Goal: Task Accomplishment & Management: Manage account settings

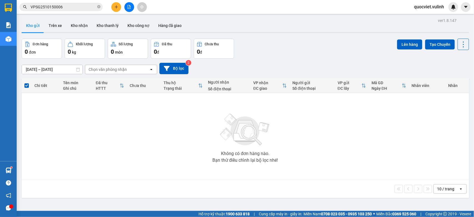
click at [170, 18] on div "ver 1.8.147 Kho gửi Trên xe Kho nhận Kho thanh lý Kho công nợ Hàng đã giao Đơn …" at bounding box center [244, 125] width 451 height 217
click at [164, 24] on button "Hàng đã giao" at bounding box center [170, 25] width 32 height 13
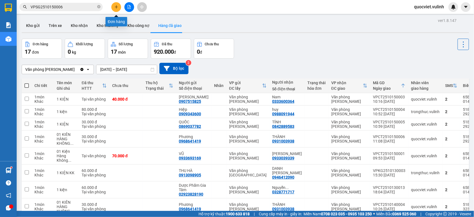
click at [115, 4] on button at bounding box center [116, 7] width 10 height 10
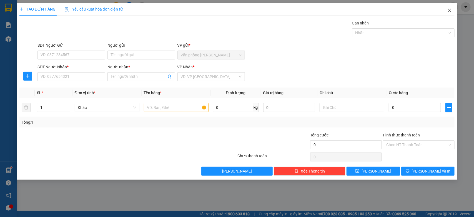
click at [449, 9] on icon "close" at bounding box center [449, 10] width 4 height 4
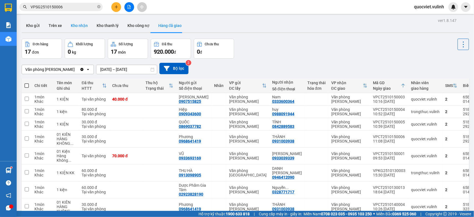
drag, startPoint x: 157, startPoint y: 56, endPoint x: 79, endPoint y: 24, distance: 84.3
click at [79, 24] on button "Kho nhận" at bounding box center [79, 25] width 26 height 13
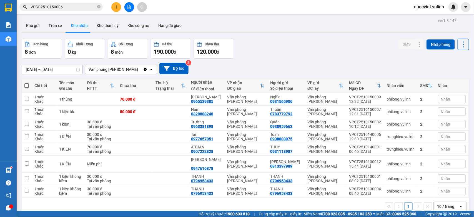
click at [61, 5] on input "VPSG2510150006" at bounding box center [63, 7] width 65 height 6
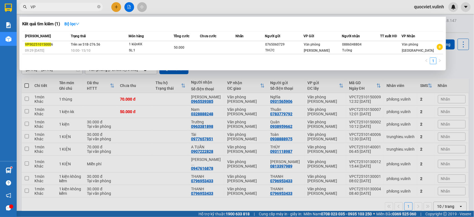
type input "V"
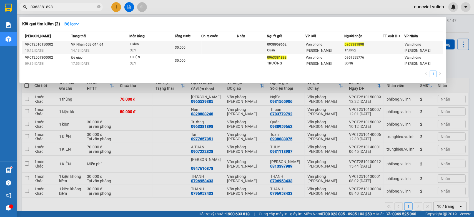
type input "0963381898"
click at [240, 47] on td at bounding box center [252, 47] width 30 height 13
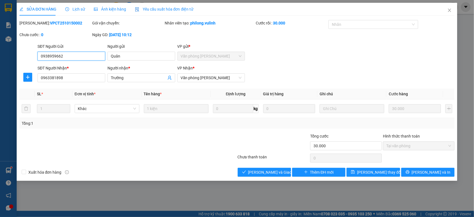
type input "0938959662"
type input "Quân"
type input "0963381898"
type input "Trường"
type input "30.000"
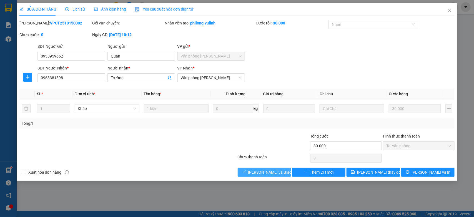
click at [260, 172] on span "[PERSON_NAME] và Giao hàng" at bounding box center [274, 172] width 53 height 6
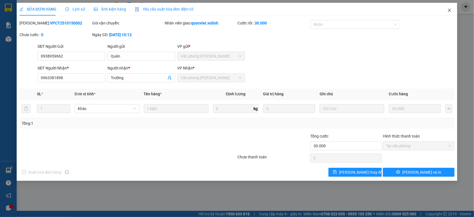
click at [448, 10] on icon "close" at bounding box center [449, 10] width 4 height 4
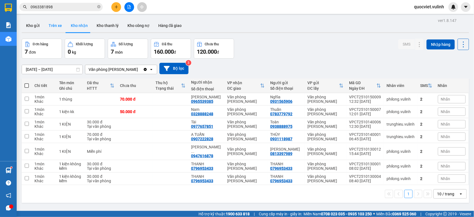
click at [44, 26] on button "Trên xe" at bounding box center [55, 25] width 22 height 13
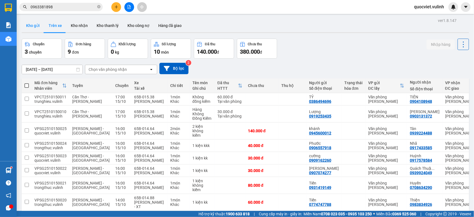
click at [37, 26] on button "Kho gửi" at bounding box center [33, 25] width 22 height 13
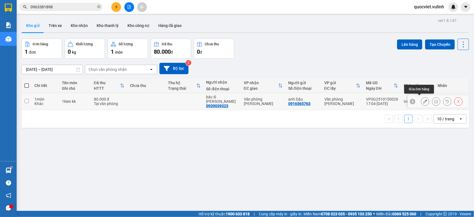
click at [421, 97] on button at bounding box center [425, 102] width 8 height 10
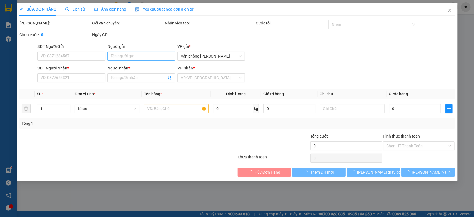
type input "0916565763"
type input "anh Dậu"
type input "0939039323"
type input "bác sĩ [PERSON_NAME]"
type input "80.000"
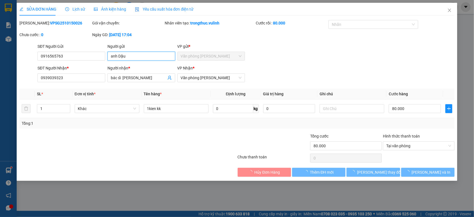
drag, startPoint x: 156, startPoint y: 56, endPoint x: 0, endPoint y: 80, distance: 157.7
click at [0, 80] on div "SỬA ĐƠN HÀNG Lịch sử Ảnh kiện hàng Yêu cầu xuất hóa đơn điện tử Total Paid Fee …" at bounding box center [237, 108] width 474 height 217
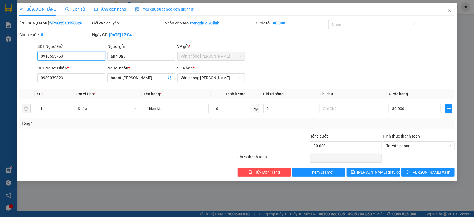
drag, startPoint x: 72, startPoint y: 57, endPoint x: 0, endPoint y: 90, distance: 79.5
click at [0, 89] on div "SỬA ĐƠN HÀNG Lịch sử Ảnh kiện hàng Yêu cầu xuất hóa đơn điện tử Total Paid Fee …" at bounding box center [237, 108] width 474 height 217
drag, startPoint x: 154, startPoint y: 78, endPoint x: 0, endPoint y: 115, distance: 158.5
click at [0, 117] on div "SỬA ĐƠN HÀNG Lịch sử Ảnh kiện hàng Yêu cầu xuất hóa đơn điện tử Total Paid Fee …" at bounding box center [237, 108] width 474 height 217
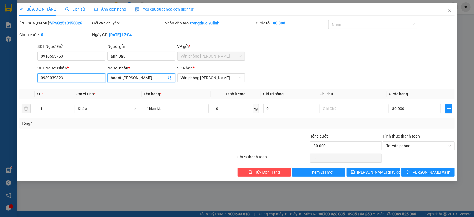
drag, startPoint x: 67, startPoint y: 75, endPoint x: 0, endPoint y: 111, distance: 75.7
click at [0, 111] on div "SỬA ĐƠN HÀNG Lịch sử Ảnh kiện hàng Yêu cầu xuất hóa đơn điện tử Total Paid Fee …" at bounding box center [237, 108] width 474 height 217
click at [0, 146] on div "SỬA ĐƠN HÀNG Lịch sử Ảnh kiện hàng Yêu cầu xuất hóa đơn điện tử Total Paid Fee …" at bounding box center [237, 108] width 474 height 217
click at [448, 11] on icon "close" at bounding box center [449, 10] width 4 height 4
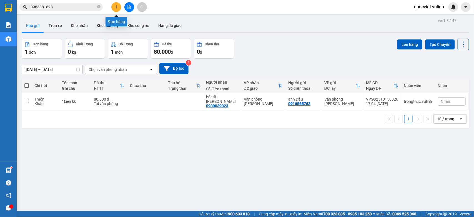
click at [114, 4] on button at bounding box center [116, 7] width 10 height 10
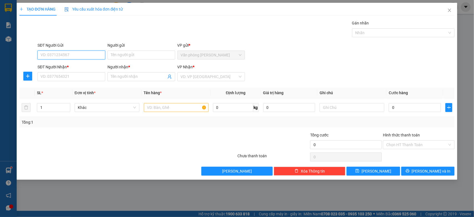
click at [50, 54] on input "SĐT Người Gửi" at bounding box center [71, 55] width 68 height 9
type input "0903888811"
click at [158, 55] on input "Người gửi" at bounding box center [141, 55] width 68 height 9
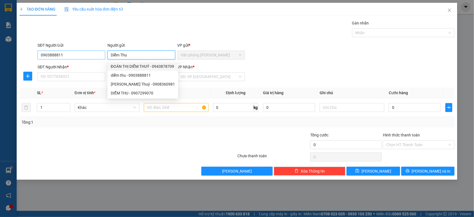
type input "Diễm Thu"
click at [82, 51] on input "0903888811" at bounding box center [71, 55] width 68 height 9
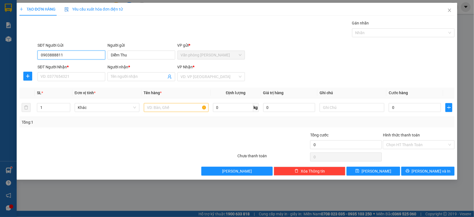
drag, startPoint x: 81, startPoint y: 53, endPoint x: 0, endPoint y: 63, distance: 82.0
click at [0, 63] on div "TẠO ĐƠN HÀNG Yêu cầu xuất hóa đơn điện tử Transit Pickup Surcharge Ids Transit …" at bounding box center [237, 108] width 474 height 217
click at [74, 76] on input "SĐT Người Nhận *" at bounding box center [71, 76] width 68 height 9
paste input "0903888811"
type input "0903888811"
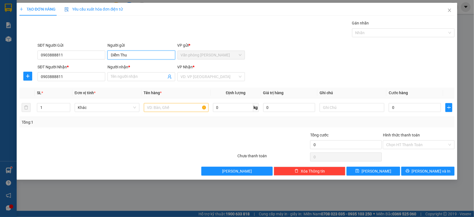
drag, startPoint x: 137, startPoint y: 57, endPoint x: 0, endPoint y: 85, distance: 139.4
click at [0, 82] on div "TẠO ĐƠN HÀNG Yêu cầu xuất hóa đơn điện tử Transit Pickup Surcharge Ids Transit …" at bounding box center [237, 108] width 474 height 217
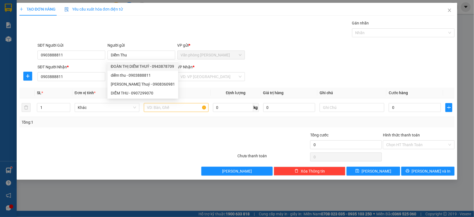
drag, startPoint x: 70, startPoint y: 36, endPoint x: 72, endPoint y: 41, distance: 5.7
click at [70, 36] on div "Gán nhãn Nhãn" at bounding box center [245, 29] width 419 height 19
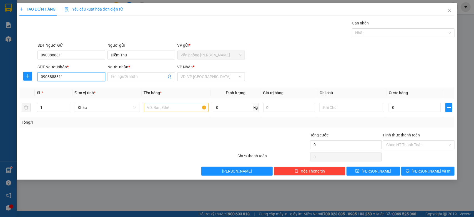
click at [68, 78] on input "0903888811" at bounding box center [71, 76] width 68 height 9
click at [74, 91] on div "0903888811 - diễm thu" at bounding box center [71, 88] width 61 height 6
type input "diễm thu"
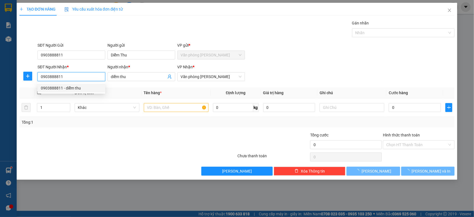
type input "50.000"
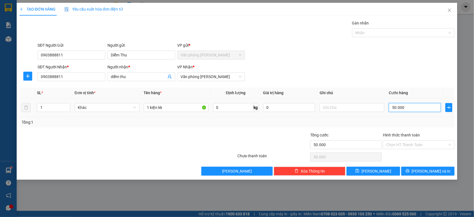
click at [421, 108] on input "50.000" at bounding box center [414, 107] width 52 height 9
type input "0"
type input "3"
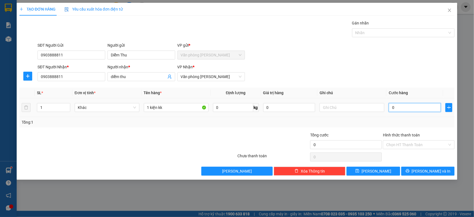
type input "3"
type input "030"
type input "30"
type input "300"
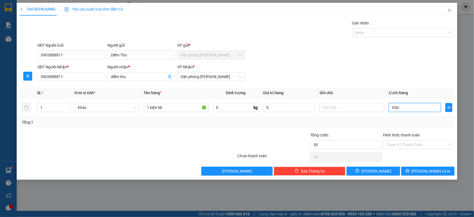
type input "300"
type input "0.300"
type input "3.000"
type input "03.000"
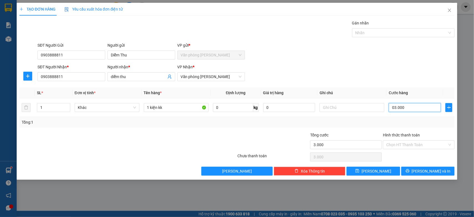
type input "30.000"
click at [431, 172] on span "[PERSON_NAME] và In" at bounding box center [430, 171] width 39 height 6
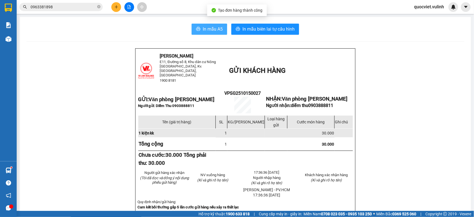
click at [206, 27] on span "In mẫu A5" at bounding box center [213, 29] width 20 height 7
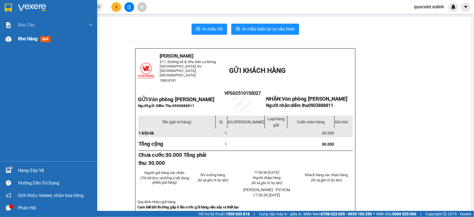
click at [14, 39] on div "Kho hàng mới" at bounding box center [48, 39] width 97 height 14
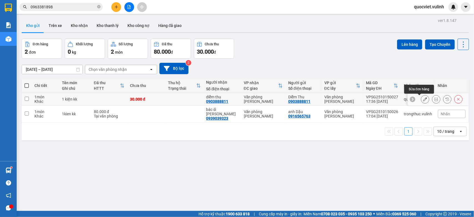
click at [423, 99] on icon at bounding box center [425, 99] width 4 height 4
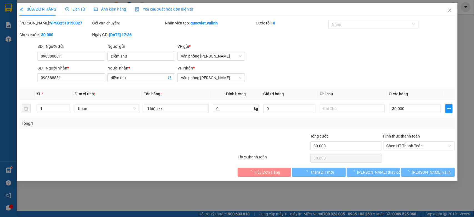
type input "0903888811"
type input "Diễm Thu"
type input "0903888811"
type input "diễm thu"
type input "30.000"
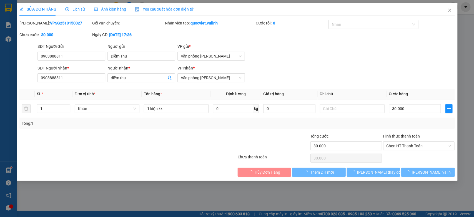
type input "30.000"
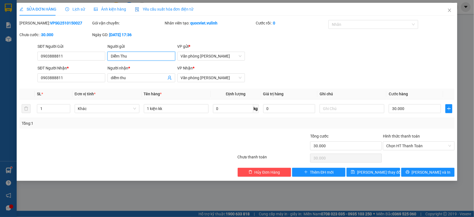
drag, startPoint x: 146, startPoint y: 57, endPoint x: 0, endPoint y: 89, distance: 149.6
click at [0, 87] on div "SỬA ĐƠN HÀNG Lịch sử Ảnh kiện hàng Yêu cầu xuất hóa đơn điện tử Total Paid Fee …" at bounding box center [237, 108] width 474 height 217
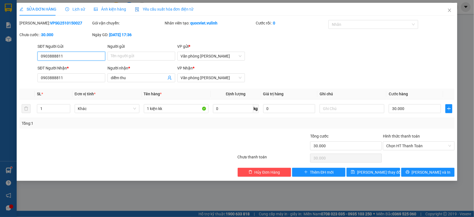
drag, startPoint x: 89, startPoint y: 54, endPoint x: 0, endPoint y: 100, distance: 100.3
click at [0, 87] on div "SỬA ĐƠN HÀNG Lịch sử Ảnh kiện hàng Yêu cầu xuất hóa đơn điện tử Total Paid Fee …" at bounding box center [237, 108] width 474 height 217
drag, startPoint x: 135, startPoint y: 76, endPoint x: 0, endPoint y: 110, distance: 139.3
click at [0, 110] on div "SỬA ĐƠN HÀNG Lịch sử Ảnh kiện hàng Yêu cầu xuất hóa đơn điện tử Total Paid Fee …" at bounding box center [237, 108] width 474 height 217
drag, startPoint x: 28, startPoint y: 85, endPoint x: 0, endPoint y: 138, distance: 59.6
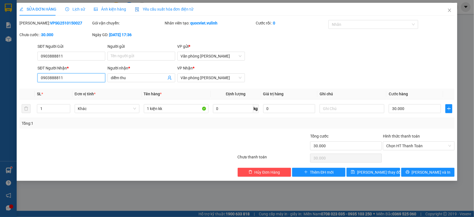
click at [0, 137] on div "SỬA ĐƠN HÀNG Lịch sử Ảnh kiện hàng Yêu cầu xuất hóa đơn điện tử Total Paid Fee …" at bounding box center [237, 108] width 474 height 217
click at [448, 9] on icon "close" at bounding box center [449, 10] width 3 height 3
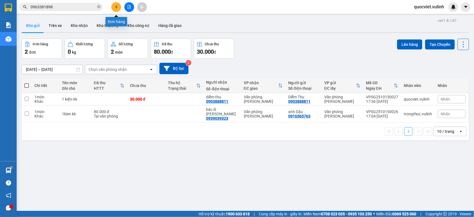
click at [117, 6] on icon "plus" at bounding box center [116, 7] width 4 height 4
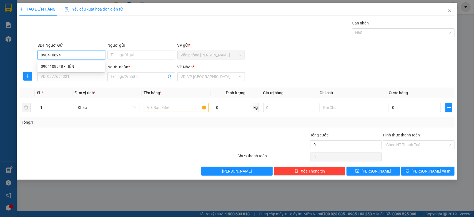
type input "0904108948"
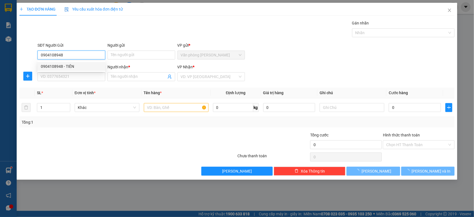
click at [62, 66] on div "0904108948 - TIÊN" at bounding box center [71, 66] width 61 height 6
type input "TIÊN"
type input "0907997597"
type input "[PERSON_NAME]"
type input "50.000"
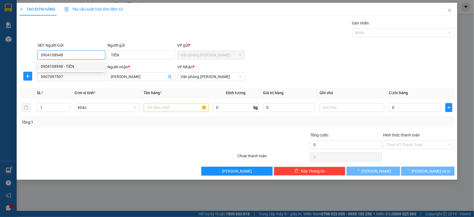
type input "50.000"
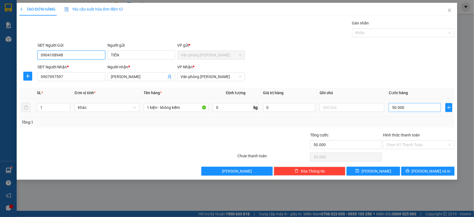
type input "0904108948"
type input "0"
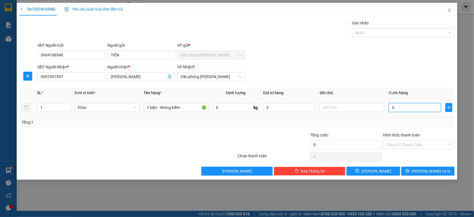
type input "3"
type input "03"
type input "30"
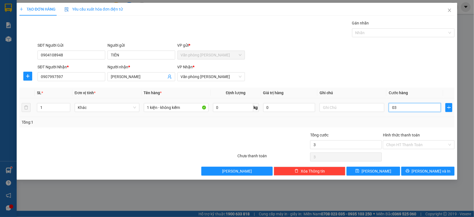
type input "030"
type input "300"
type input "0.300"
type input "3.000"
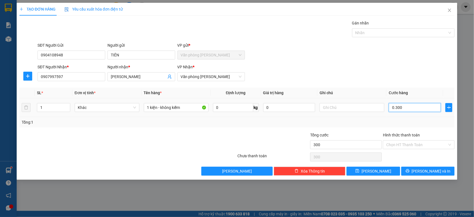
type input "3.000"
type input "03.000"
type input "30.000"
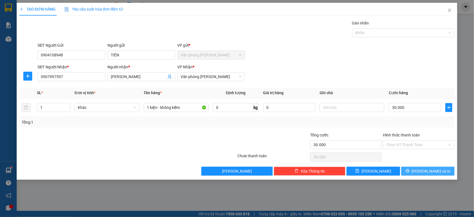
drag, startPoint x: 416, startPoint y: 171, endPoint x: 409, endPoint y: 172, distance: 7.8
click at [416, 171] on button "[PERSON_NAME] và In" at bounding box center [427, 170] width 53 height 9
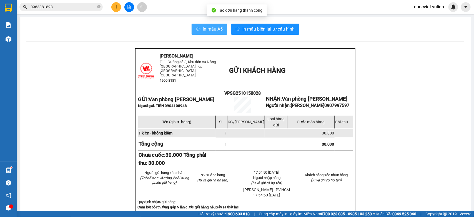
click at [195, 25] on button "In mẫu A5" at bounding box center [209, 29] width 36 height 11
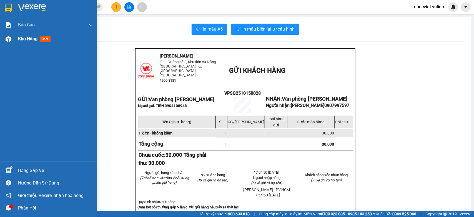
click at [12, 38] on div at bounding box center [9, 39] width 10 height 10
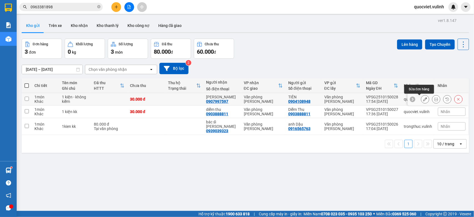
click at [421, 97] on button at bounding box center [425, 99] width 8 height 10
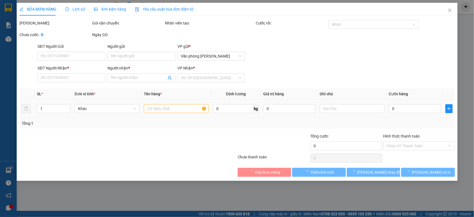
type input "0904108948"
type input "TIÊN"
type input "0907997597"
type input "[PERSON_NAME]"
type input "30.000"
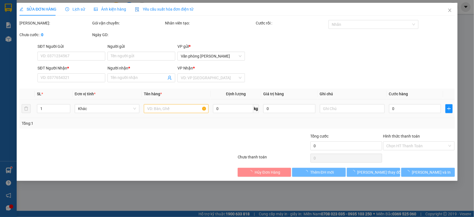
type input "30.000"
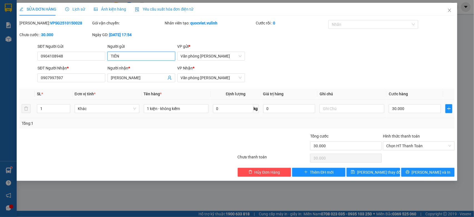
drag, startPoint x: 149, startPoint y: 58, endPoint x: 0, endPoint y: 88, distance: 151.8
click at [0, 88] on div "SỬA ĐƠN HÀNG Lịch sử Ảnh kiện hàng Yêu cầu xuất hóa đơn điện tử Total Paid Fee …" at bounding box center [237, 108] width 474 height 217
drag, startPoint x: 89, startPoint y: 56, endPoint x: 0, endPoint y: 99, distance: 99.0
click at [0, 99] on div "SỬA ĐƠN HÀNG Lịch sử Ảnh kiện hàng Yêu cầu xuất hóa đơn điện tử Total Paid Fee …" at bounding box center [237, 108] width 474 height 217
drag, startPoint x: 150, startPoint y: 78, endPoint x: 0, endPoint y: 106, distance: 152.7
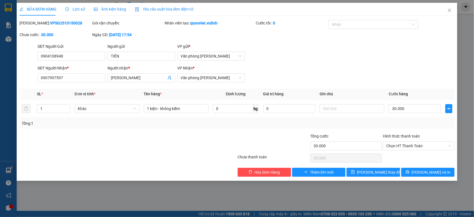
click at [0, 103] on div "SỬA ĐƠN HÀNG Lịch sử Ảnh kiện hàng Yêu cầu xuất hóa đơn điện tử Total Paid Fee …" at bounding box center [237, 108] width 474 height 217
drag, startPoint x: 67, startPoint y: 78, endPoint x: 0, endPoint y: 88, distance: 67.3
click at [0, 87] on div "SỬA ĐƠN HÀNG Lịch sử Ảnh kiện hàng Yêu cầu xuất hóa đơn điện tử Total Paid Fee …" at bounding box center [237, 108] width 474 height 217
click at [451, 6] on span "Close" at bounding box center [449, 11] width 16 height 16
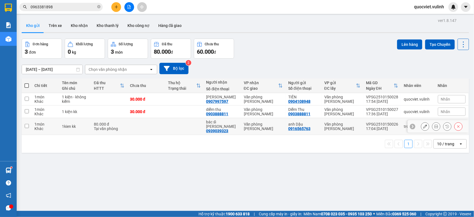
drag, startPoint x: 175, startPoint y: 126, endPoint x: 176, endPoint y: 120, distance: 6.1
click at [175, 126] on td at bounding box center [184, 126] width 38 height 17
checkbox input "true"
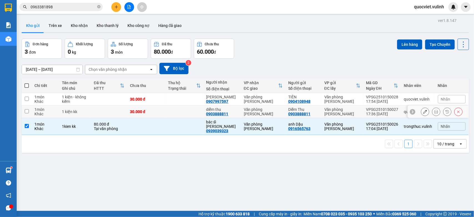
click at [180, 112] on td at bounding box center [184, 111] width 38 height 12
checkbox input "true"
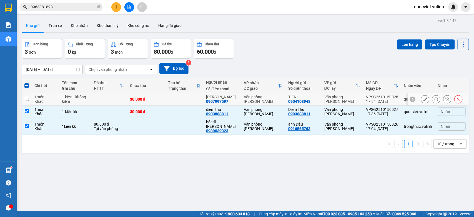
click at [187, 101] on td at bounding box center [184, 99] width 38 height 12
checkbox input "true"
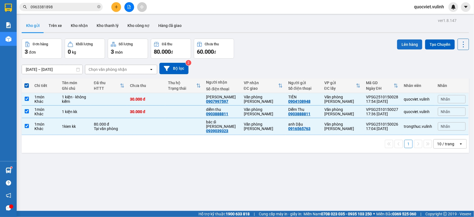
click at [406, 43] on button "Lên hàng" at bounding box center [409, 44] width 25 height 10
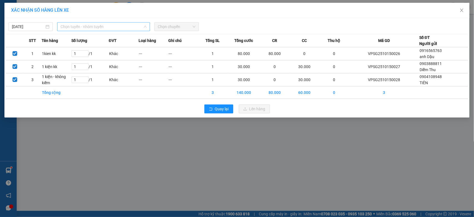
click at [103, 25] on span "Chọn tuyến - nhóm tuyến" at bounding box center [103, 26] width 86 height 8
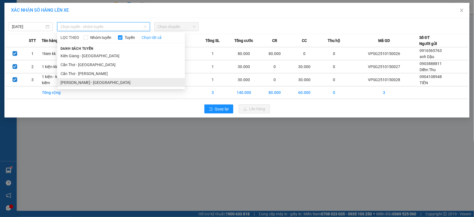
click at [90, 82] on li "[PERSON_NAME] - [GEOGRAPHIC_DATA]" at bounding box center [121, 82] width 128 height 9
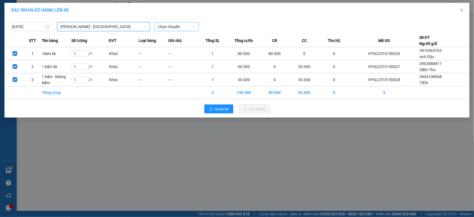
click at [180, 25] on span "Chọn chuyến" at bounding box center [176, 26] width 37 height 8
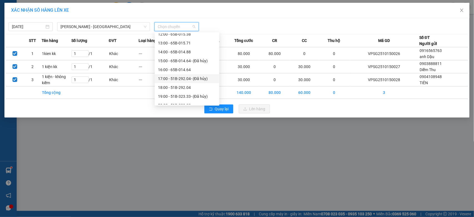
scroll to position [106, 0]
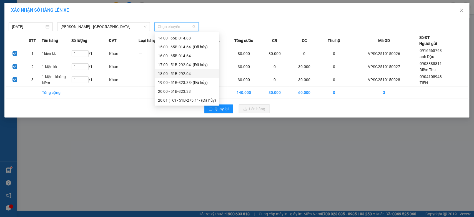
click at [190, 75] on div "18:00 - 51B-292.04" at bounding box center [187, 73] width 58 height 6
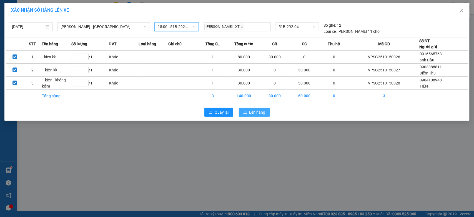
click at [256, 111] on span "Lên hàng" at bounding box center [257, 112] width 16 height 6
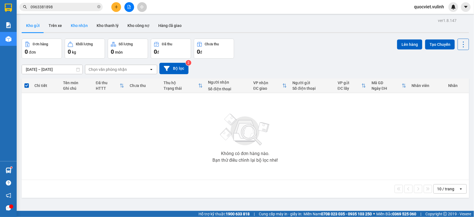
click at [85, 23] on button "Kho nhận" at bounding box center [79, 25] width 26 height 13
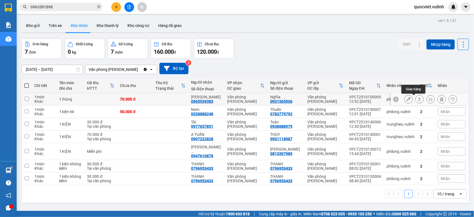
click at [415, 97] on button at bounding box center [419, 99] width 8 height 10
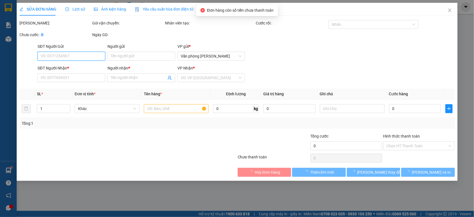
type input "0931565906"
type input "Nghĩa"
type input "0965539385"
type input "[PERSON_NAME]"
type input "70.000"
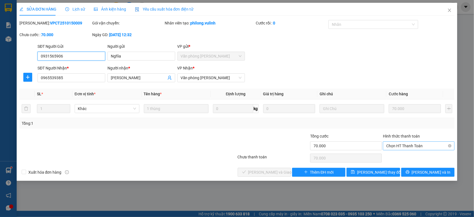
click at [397, 145] on span "Chọn HT Thanh Toán" at bounding box center [418, 146] width 65 height 8
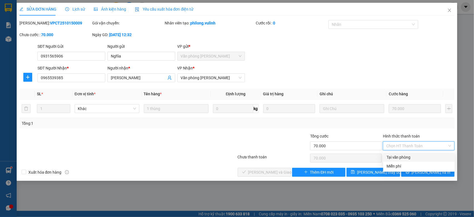
drag, startPoint x: 393, startPoint y: 157, endPoint x: 302, endPoint y: 167, distance: 92.1
click at [393, 157] on div "Tại văn phòng" at bounding box center [418, 157] width 65 height 6
type input "0"
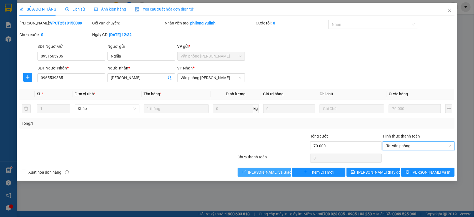
click at [265, 173] on span "[PERSON_NAME] và Giao hàng" at bounding box center [274, 172] width 53 height 6
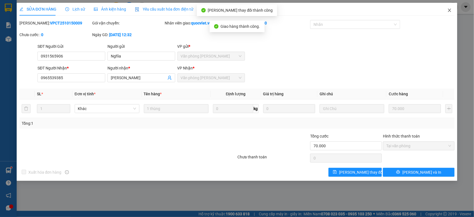
click at [450, 10] on icon "close" at bounding box center [449, 10] width 4 height 4
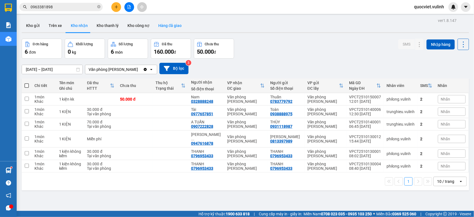
click at [165, 24] on button "Hàng đã giao" at bounding box center [170, 25] width 32 height 13
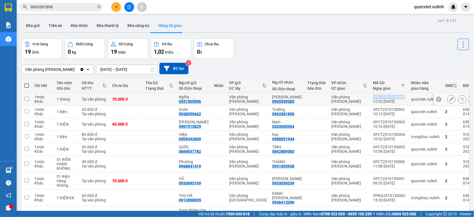
drag, startPoint x: 360, startPoint y: 95, endPoint x: 391, endPoint y: 96, distance: 31.4
click at [391, 96] on td "VPCT2510150009 12:32 [DATE]" at bounding box center [389, 99] width 38 height 12
checkbox input "true"
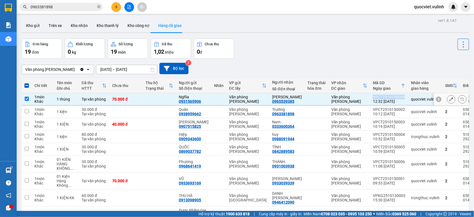
copy div "VPCT2510150009"
click at [449, 100] on icon at bounding box center [451, 99] width 4 height 4
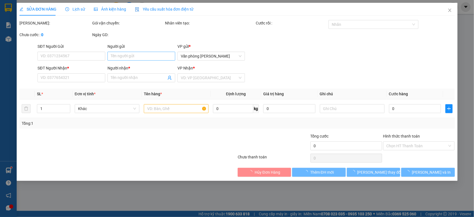
type input "0931565906"
type input "Nghĩa"
type input "0965539385"
type input "[PERSON_NAME]"
type input "70.000"
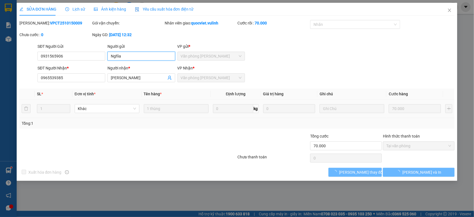
drag, startPoint x: 140, startPoint y: 53, endPoint x: 0, endPoint y: 70, distance: 141.1
click at [12, 69] on div "SỬA ĐƠN HÀNG Lịch sử Ảnh kiện hàng Yêu cầu xuất hóa đơn điện tử Total Paid Fee …" at bounding box center [237, 108] width 474 height 217
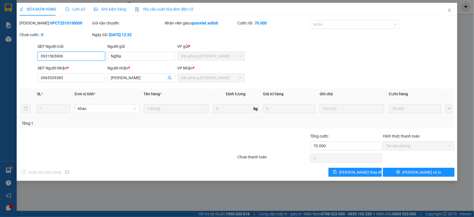
drag, startPoint x: 71, startPoint y: 56, endPoint x: 0, endPoint y: 71, distance: 72.6
click at [0, 69] on div "SỬA ĐƠN HÀNG Lịch sử Ảnh kiện hàng Yêu cầu xuất hóa đơn điện tử Total Paid Fee …" at bounding box center [237, 108] width 474 height 217
drag, startPoint x: 134, startPoint y: 77, endPoint x: 0, endPoint y: 89, distance: 134.5
click at [4, 88] on div "SỬA ĐƠN HÀNG Lịch sử Ảnh kiện hàng Yêu cầu xuất hóa đơn điện tử Total Paid Fee …" at bounding box center [237, 108] width 474 height 217
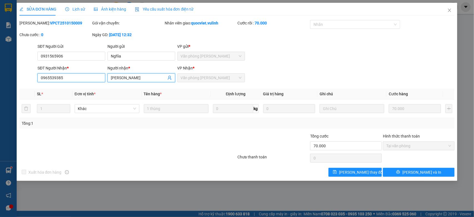
drag, startPoint x: 76, startPoint y: 75, endPoint x: 0, endPoint y: 107, distance: 82.7
click at [0, 99] on div "SỬA ĐƠN HÀNG Lịch sử Ảnh kiện hàng Yêu cầu xuất hóa đơn điện tử Total Paid Fee …" at bounding box center [237, 108] width 474 height 217
